Goal: Transaction & Acquisition: Purchase product/service

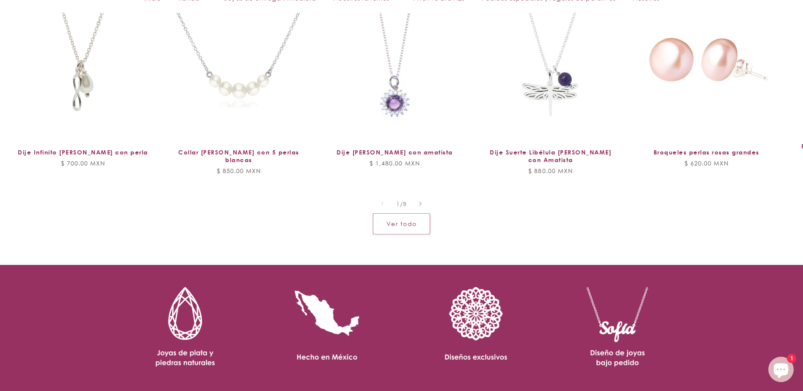
scroll to position [1016, 0]
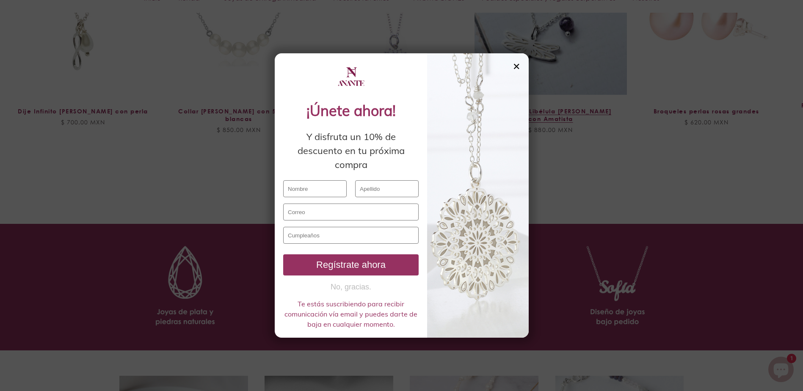
click at [515, 65] on div "✕" at bounding box center [517, 66] width 8 height 9
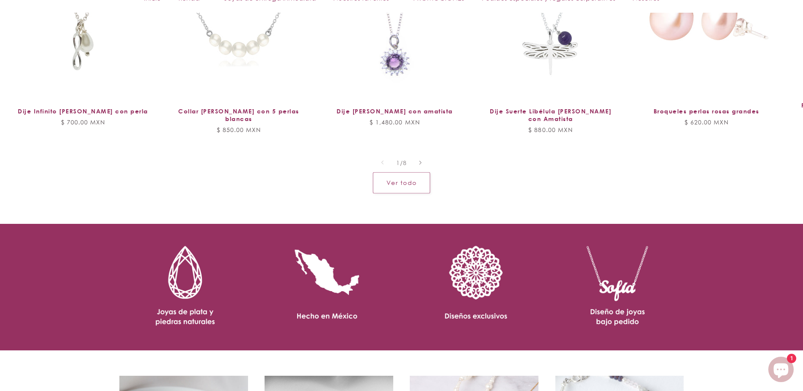
click at [50, 176] on div "Ver todo" at bounding box center [401, 182] width 803 height 21
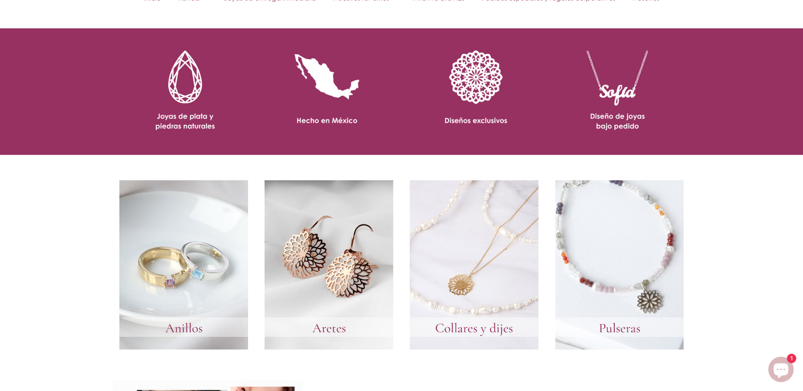
scroll to position [1270, 0]
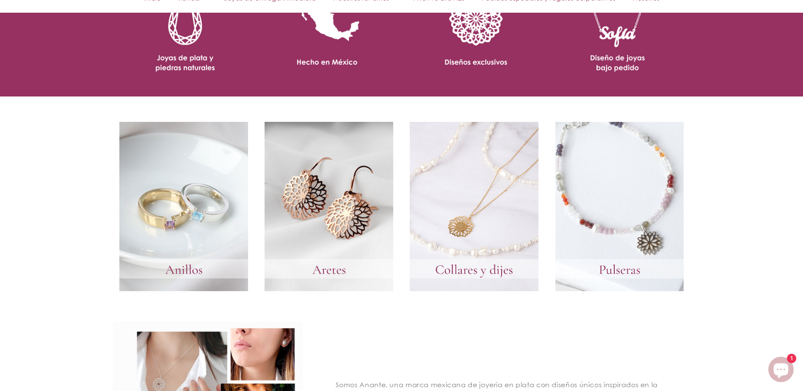
click at [195, 222] on link at bounding box center [183, 206] width 129 height 169
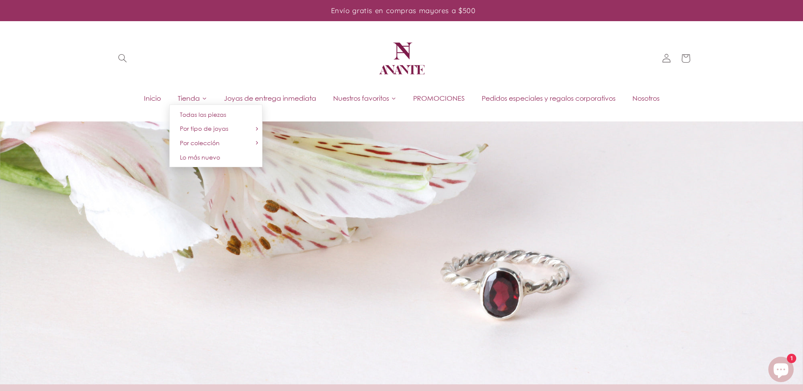
click at [198, 98] on link "Tienda" at bounding box center [192, 98] width 46 height 13
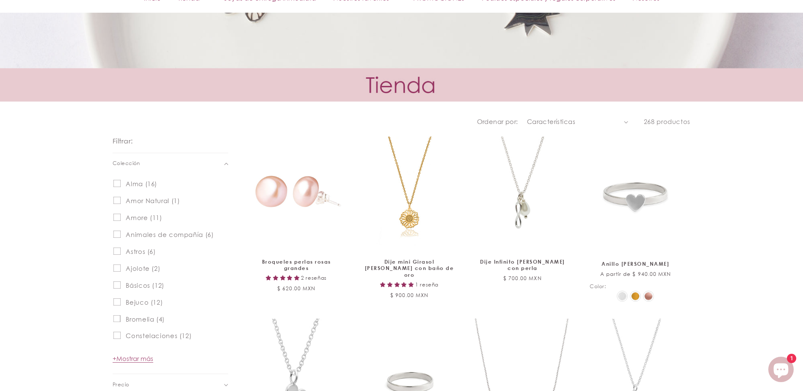
scroll to position [339, 0]
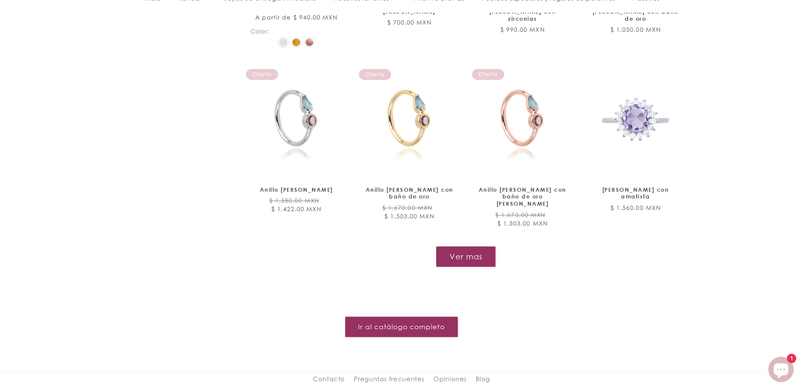
scroll to position [1016, 0]
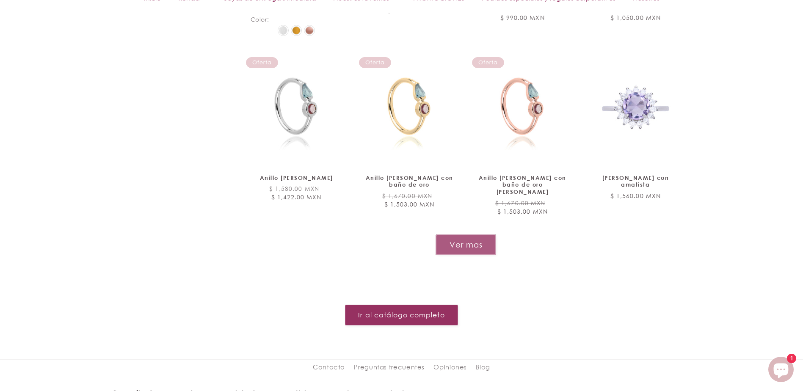
click at [467, 235] on button "Ver mas" at bounding box center [466, 245] width 61 height 21
